Goal: Navigation & Orientation: Find specific page/section

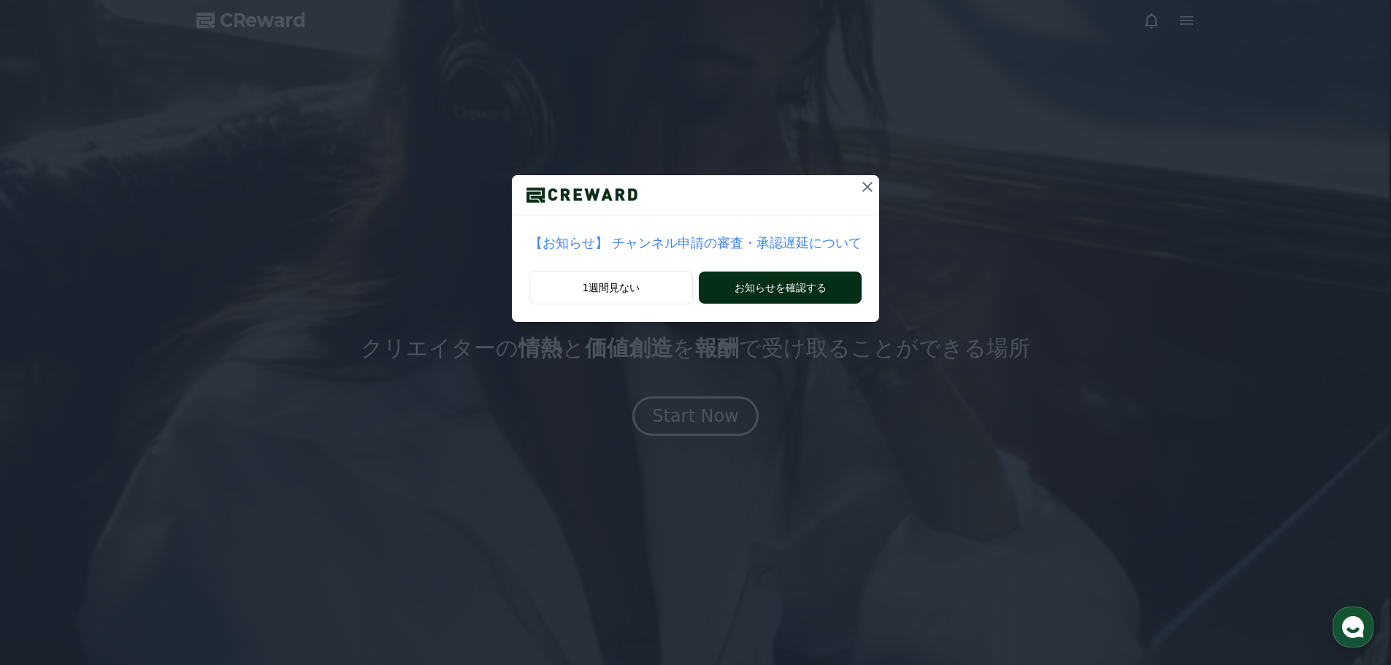
click at [758, 289] on button "お知らせを確認する" at bounding box center [780, 288] width 163 height 32
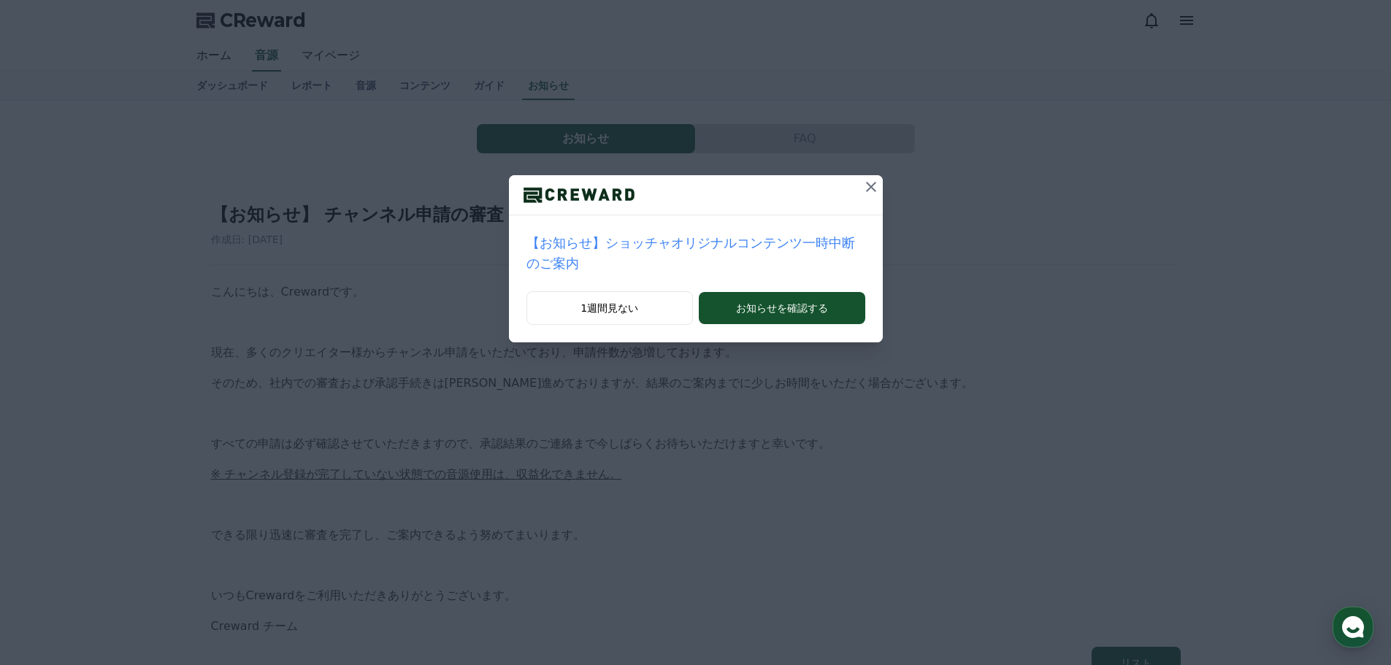
click at [862, 183] on icon at bounding box center [871, 187] width 18 height 18
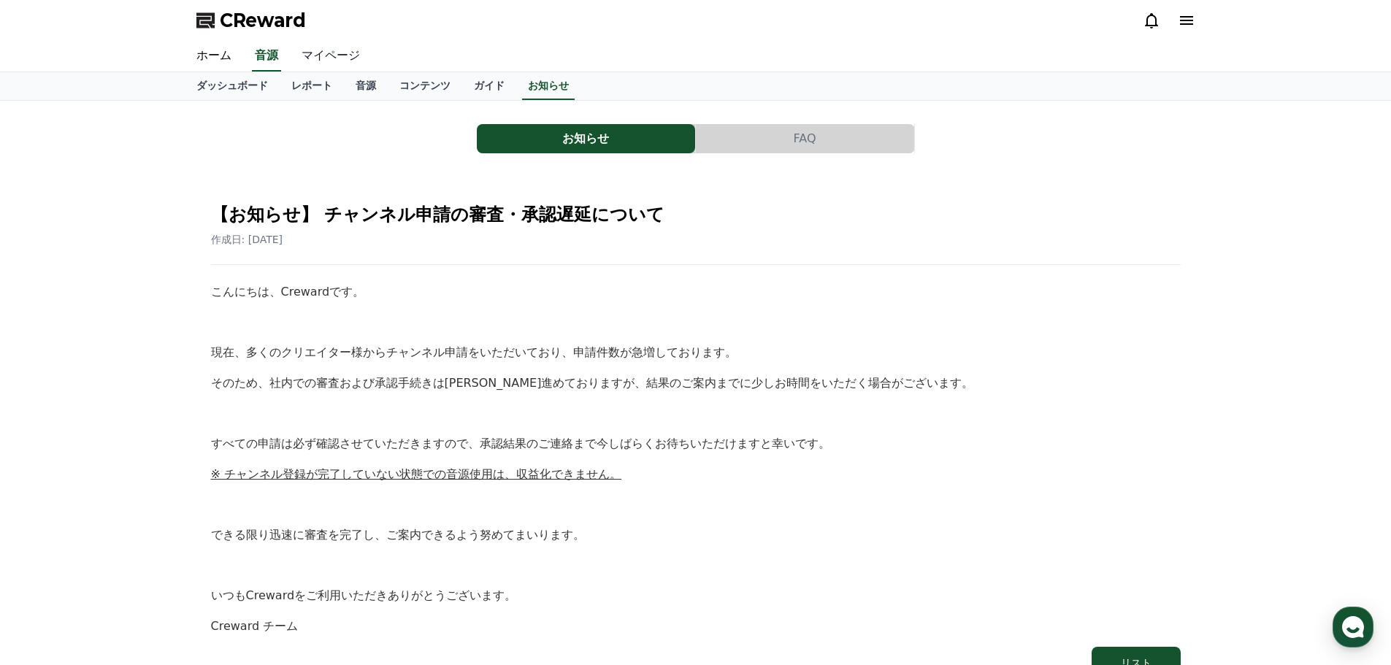
click at [304, 50] on link "マイページ" at bounding box center [331, 56] width 82 height 31
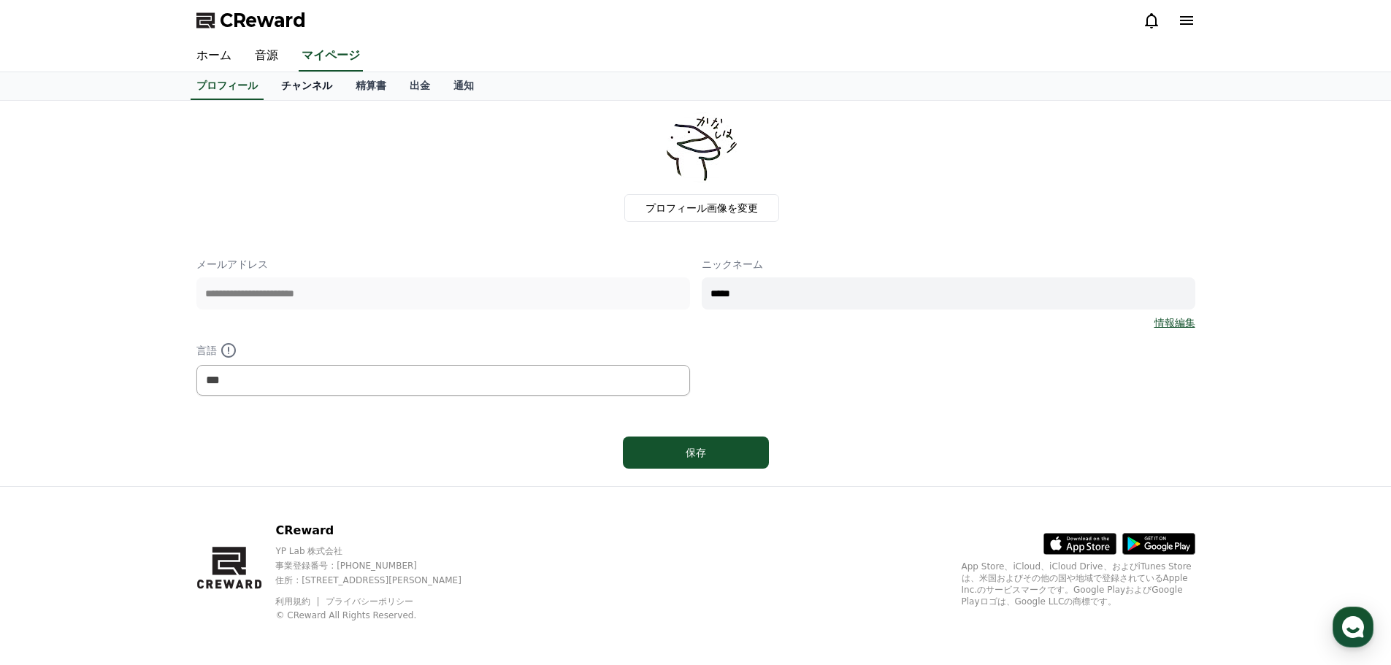
click at [285, 90] on link "チャンネル" at bounding box center [306, 86] width 74 height 28
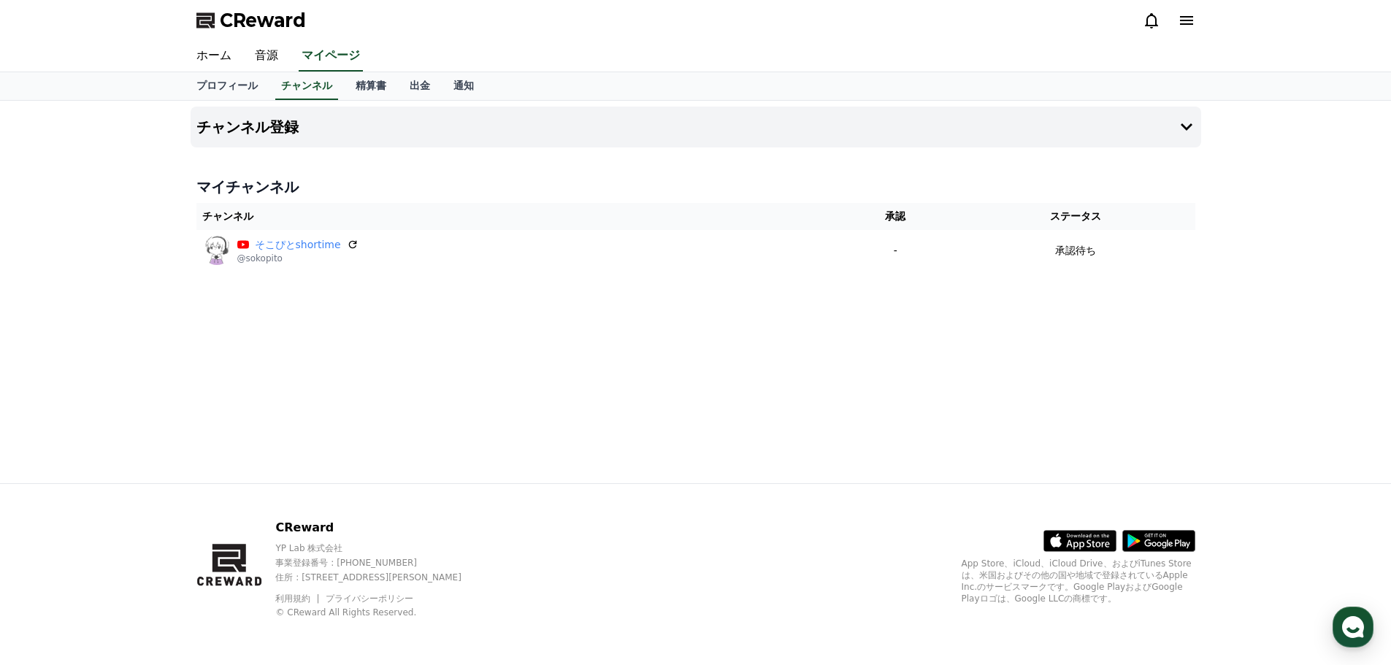
click at [256, 20] on span "CReward" at bounding box center [263, 20] width 86 height 23
